Goal: Transaction & Acquisition: Purchase product/service

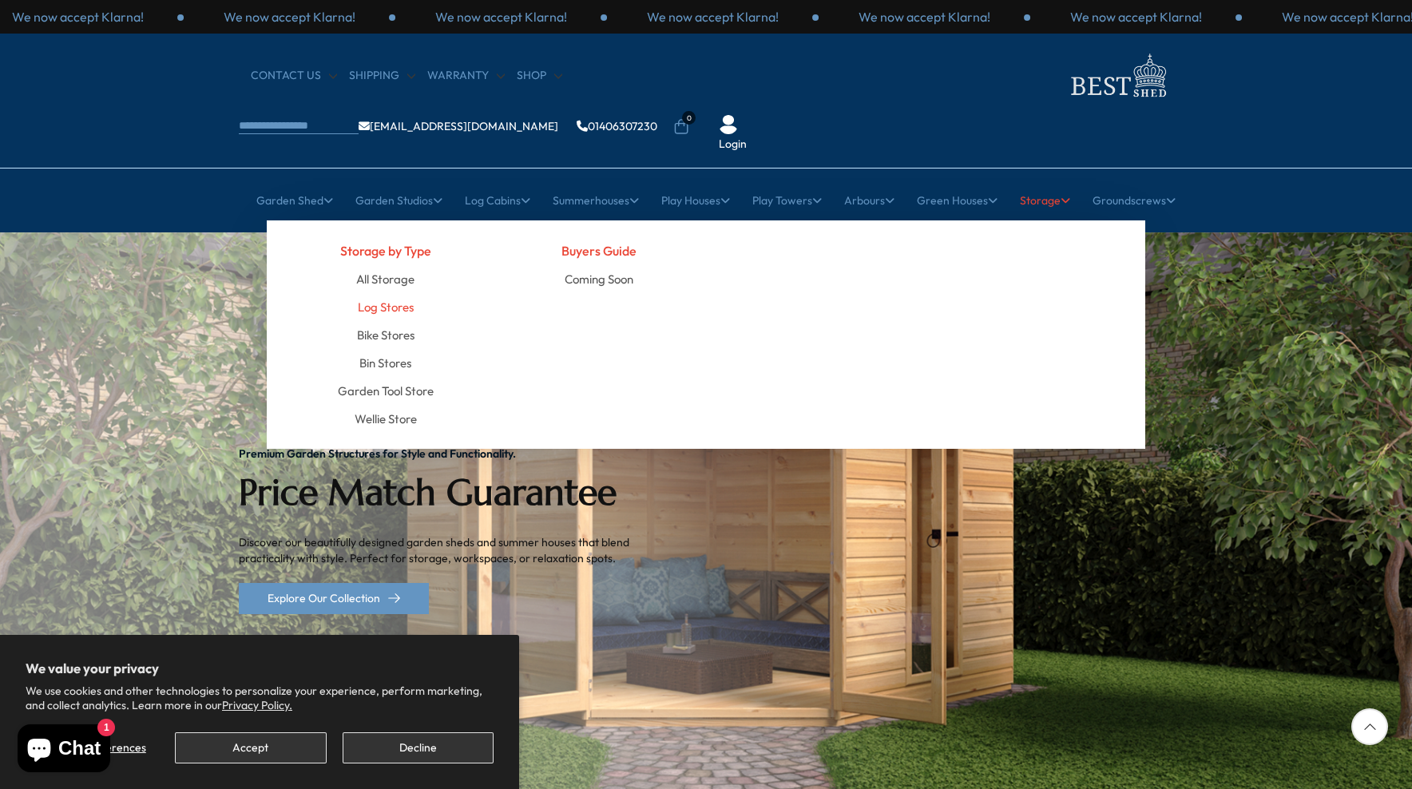
click at [398, 293] on link "Log Stores" at bounding box center [386, 307] width 56 height 28
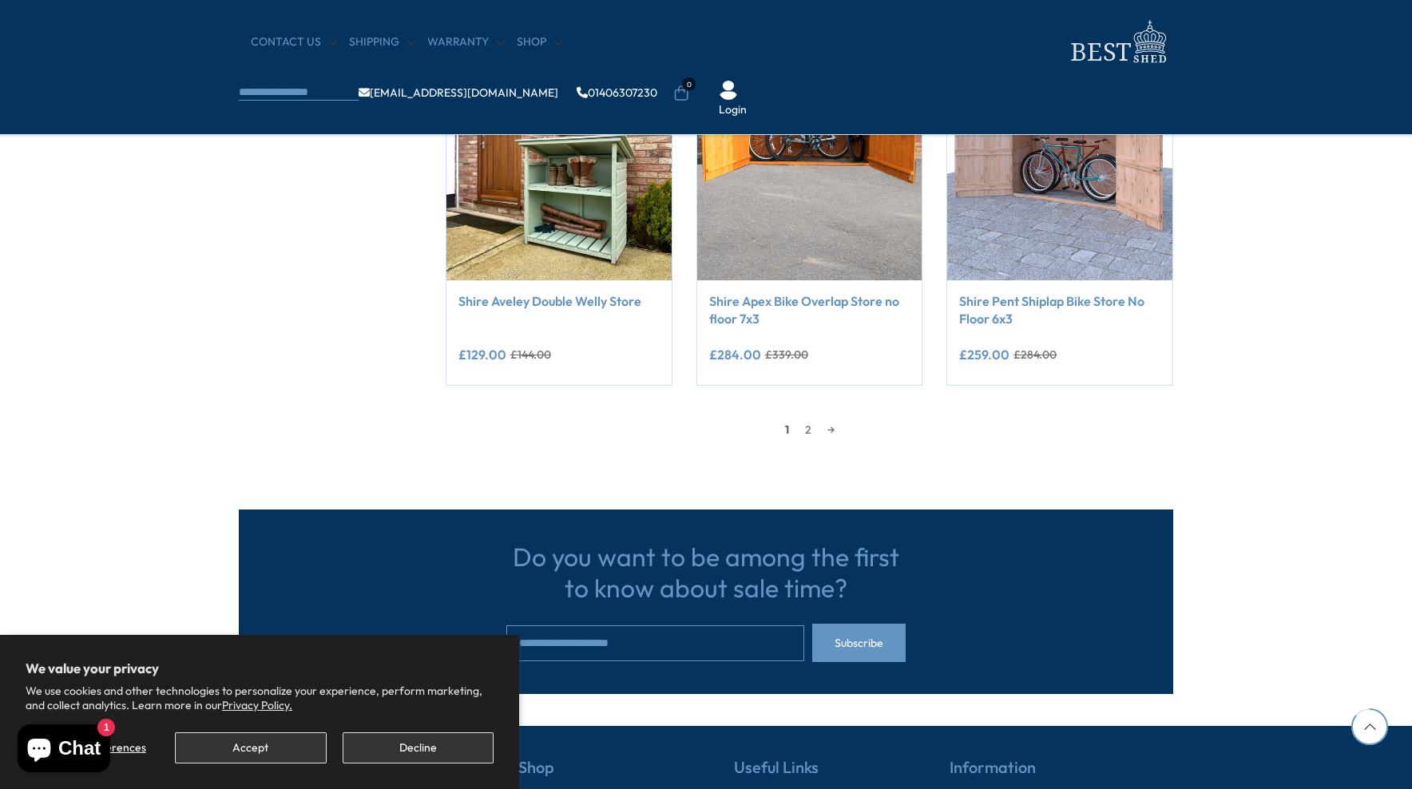
scroll to position [1438, 0]
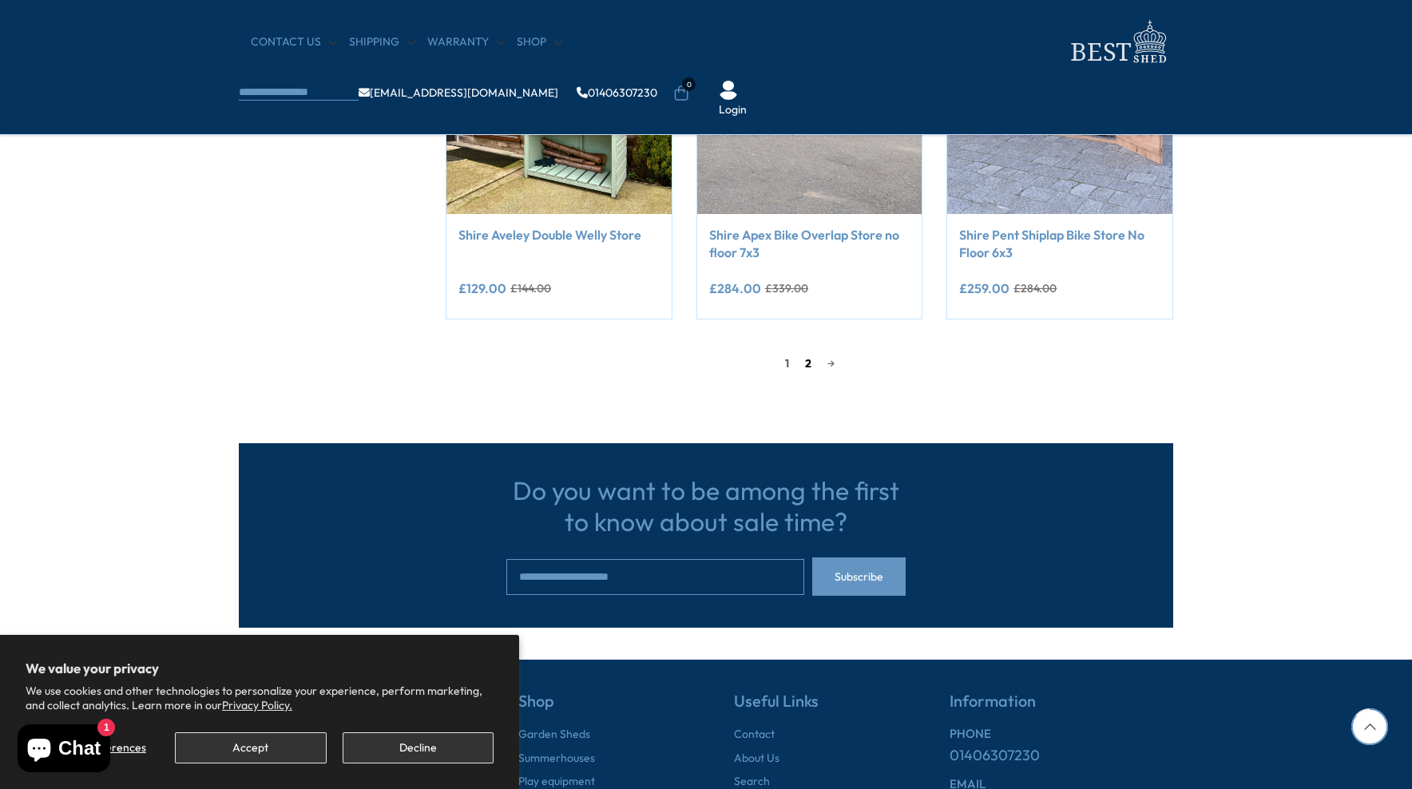
click at [804, 363] on link "2" at bounding box center [808, 363] width 22 height 24
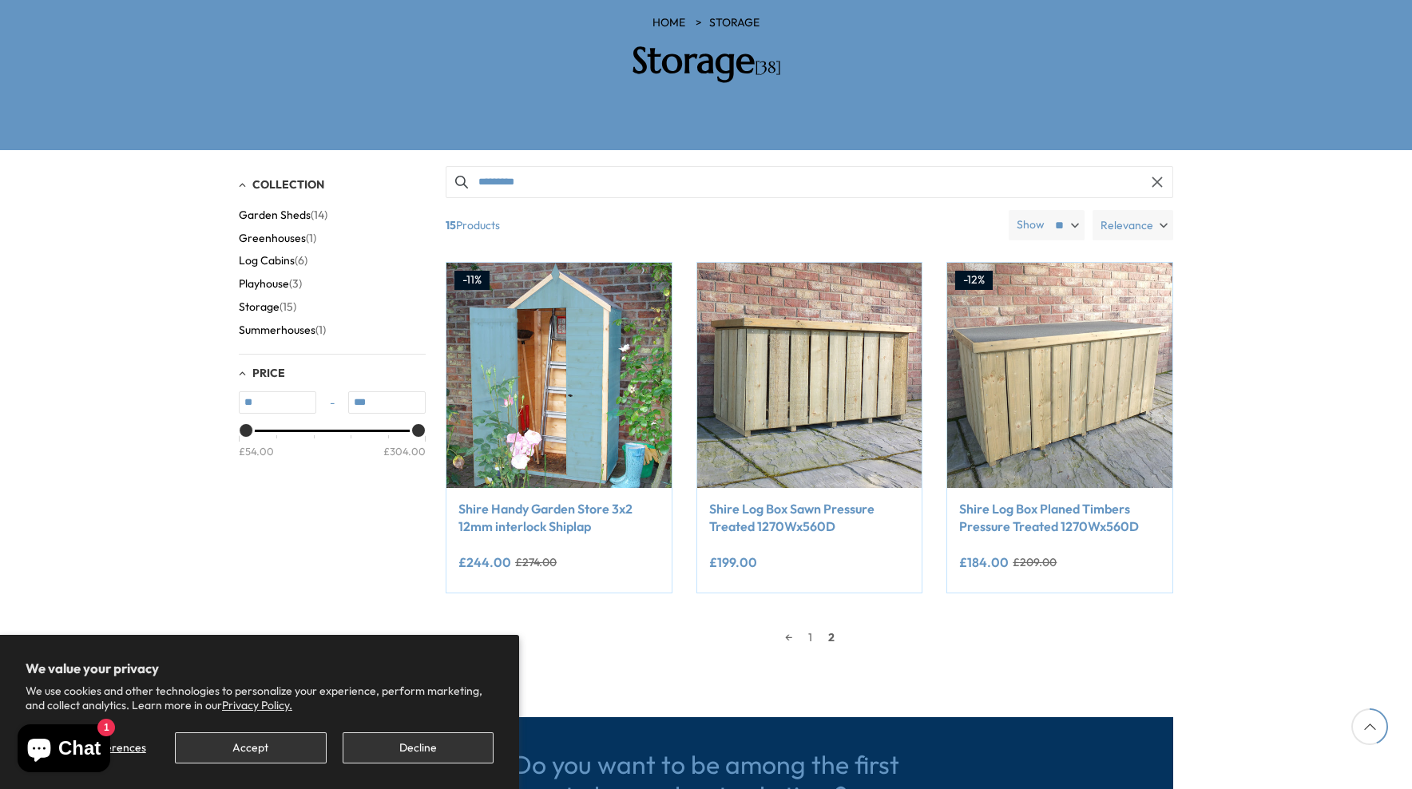
scroll to position [319, 0]
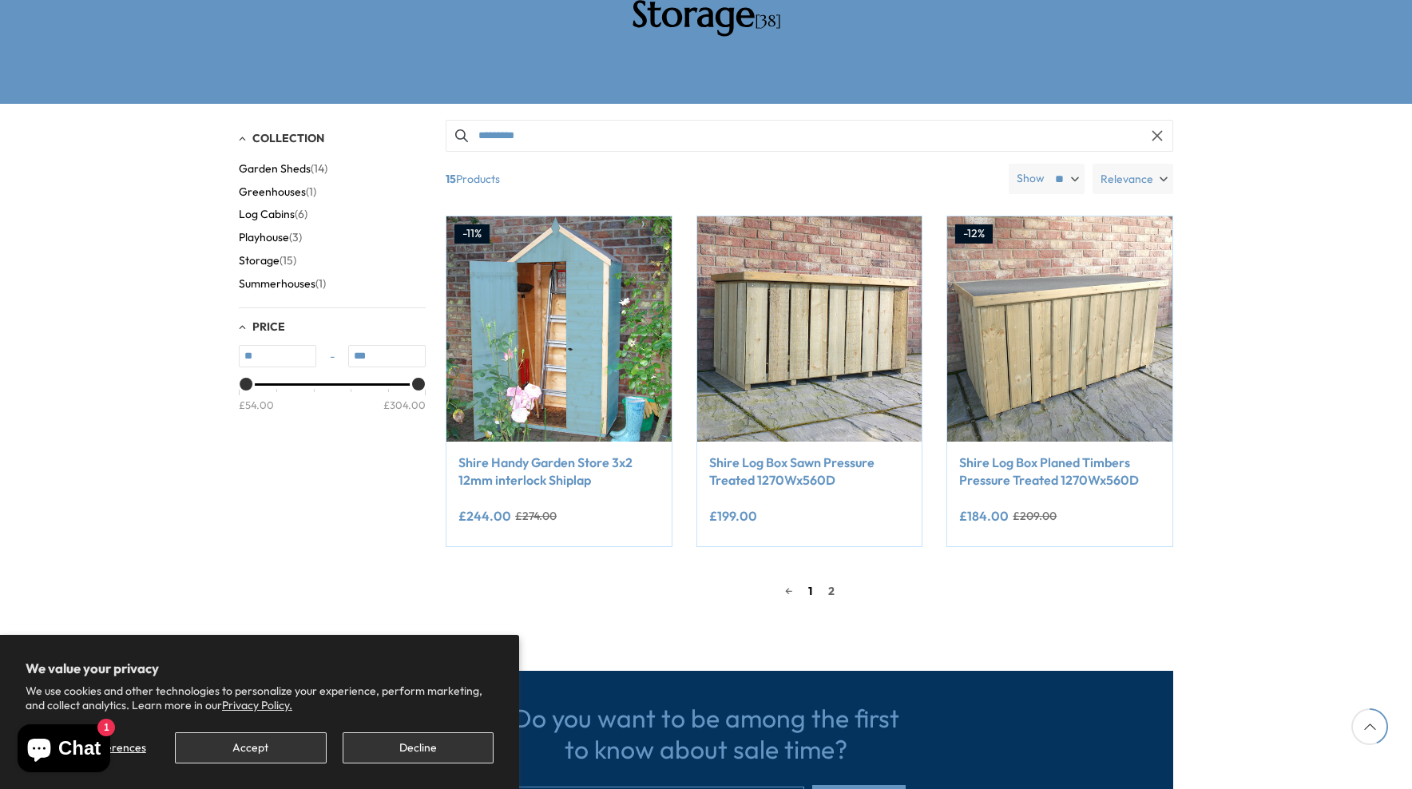
click at [809, 579] on link "1" at bounding box center [810, 591] width 20 height 24
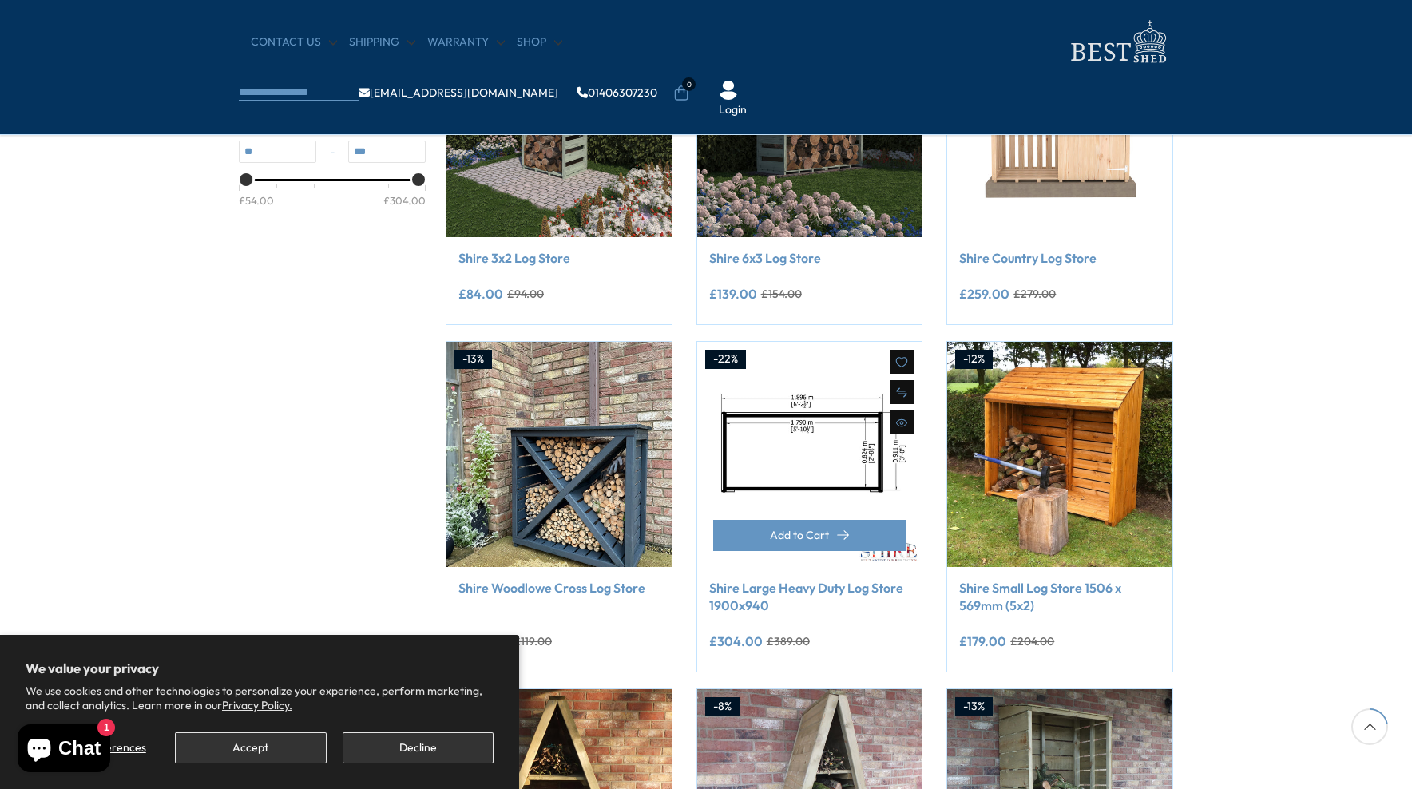
scroll to position [309, 0]
